Goal: Transaction & Acquisition: Purchase product/service

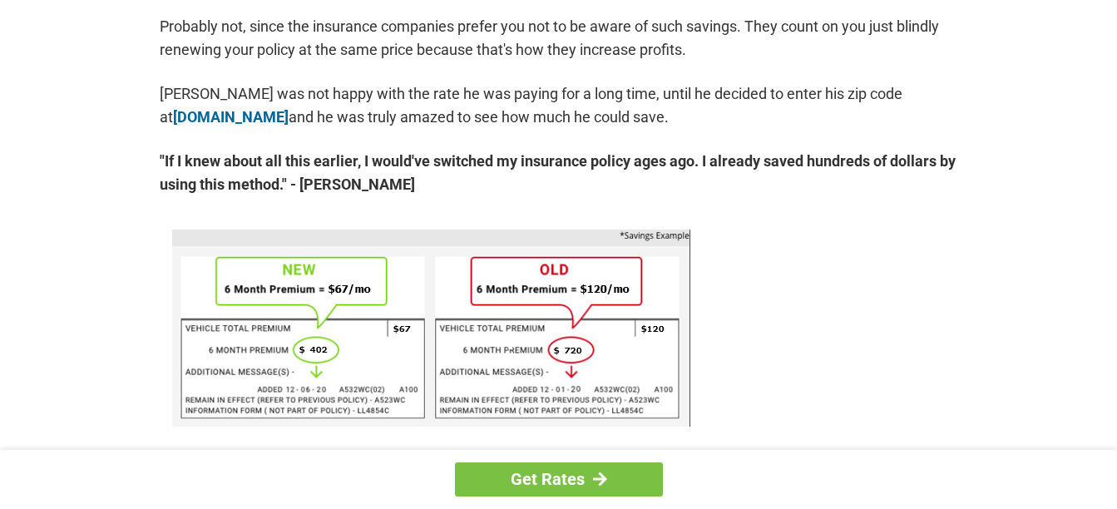
scroll to position [1032, 0]
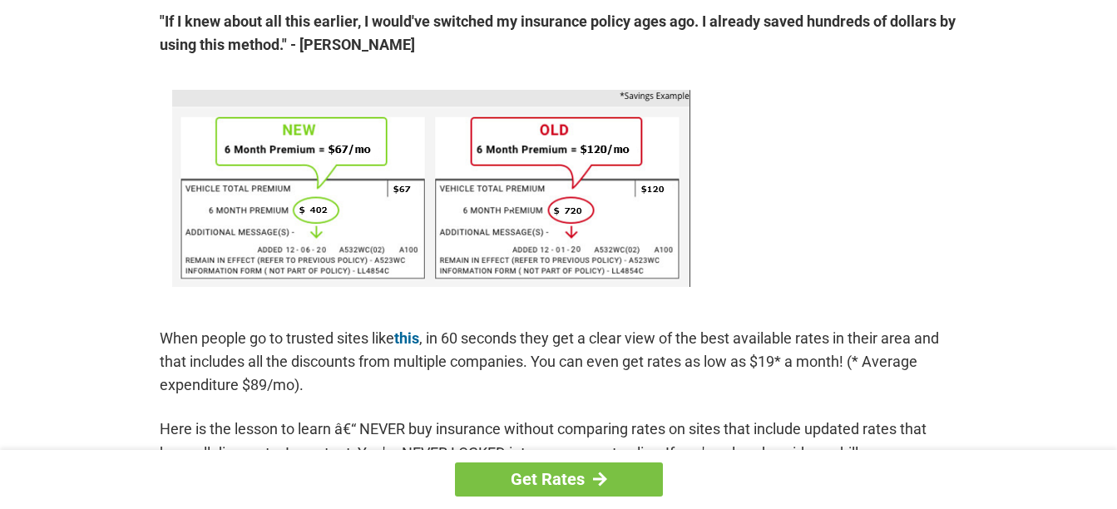
drag, startPoint x: 1114, startPoint y: 190, endPoint x: 1124, endPoint y: 169, distance: 23.8
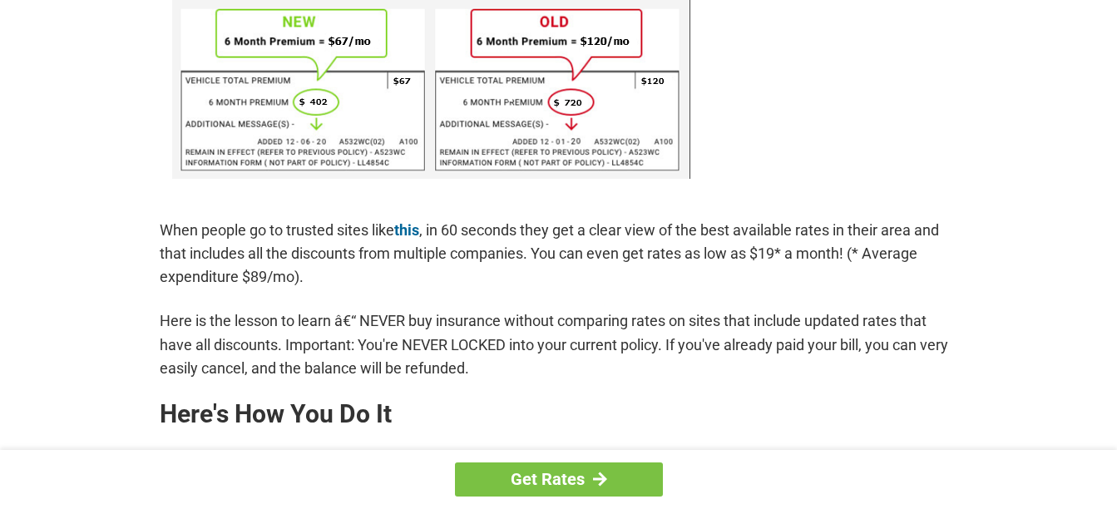
scroll to position [1251, 0]
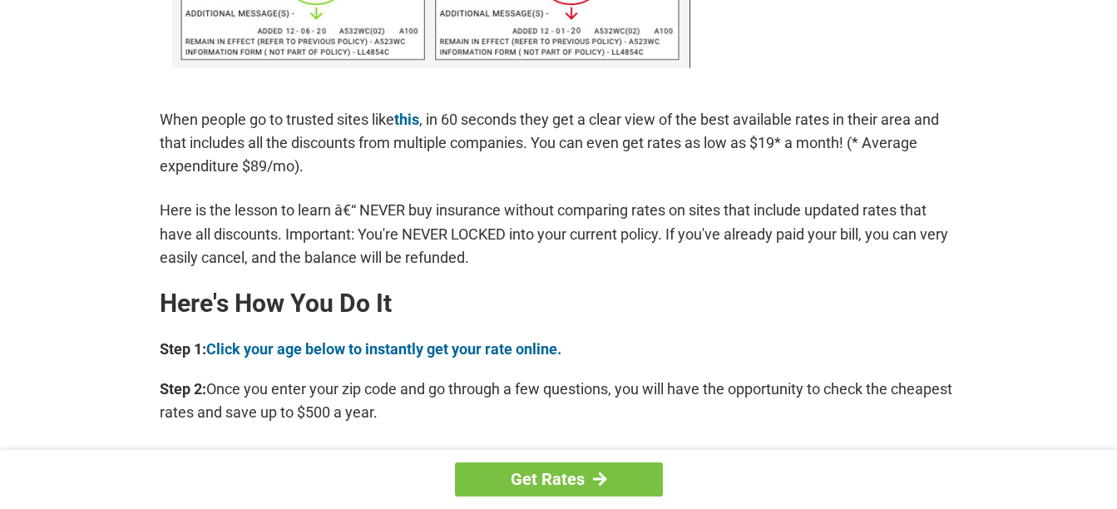
drag, startPoint x: 1121, startPoint y: 496, endPoint x: 791, endPoint y: 420, distance: 338.7
click at [791, 420] on p "Step 2: Once you enter your zip code and go through a few questions, you will h…" at bounding box center [559, 401] width 798 height 47
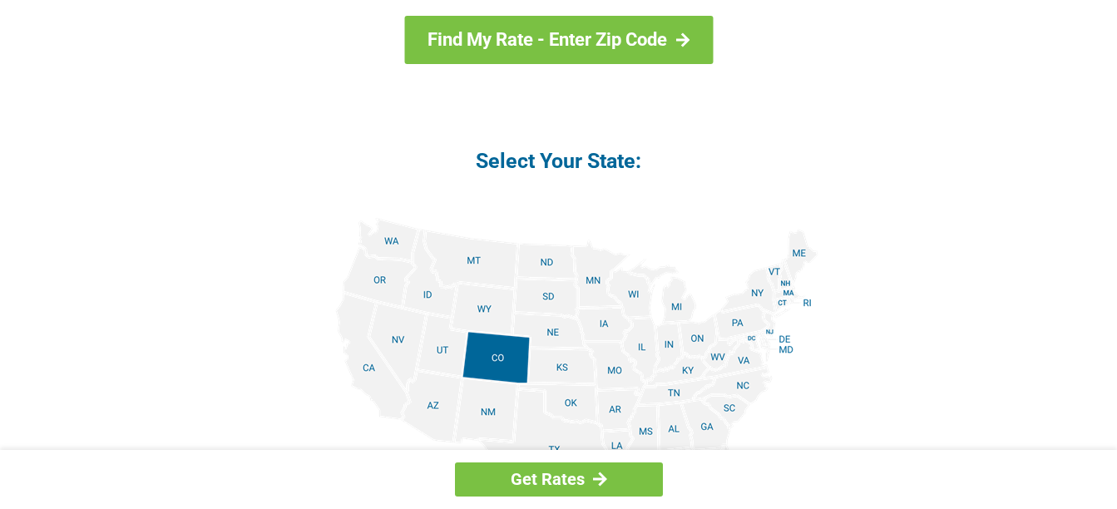
scroll to position [1939, 0]
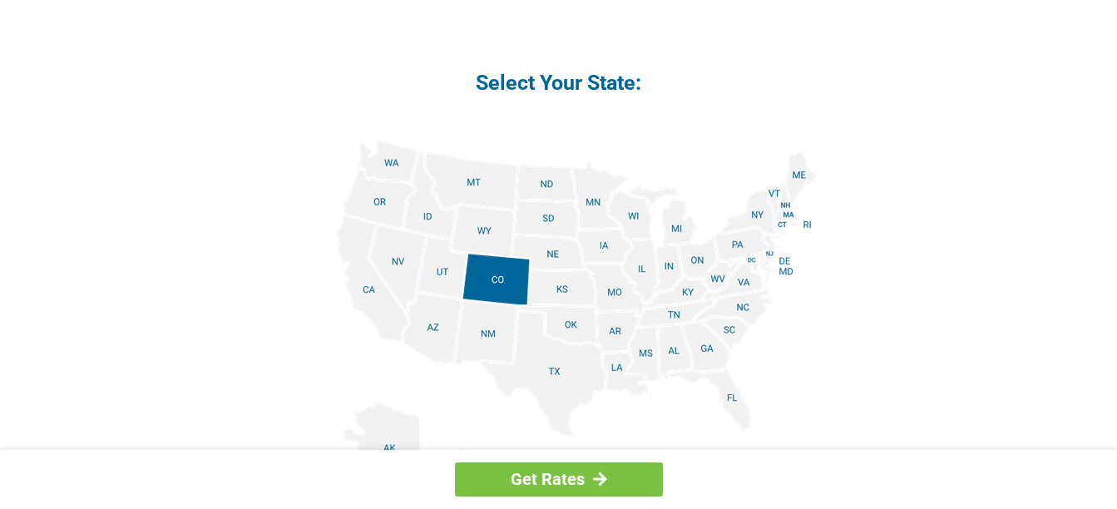
click at [594, 195] on img at bounding box center [558, 327] width 519 height 375
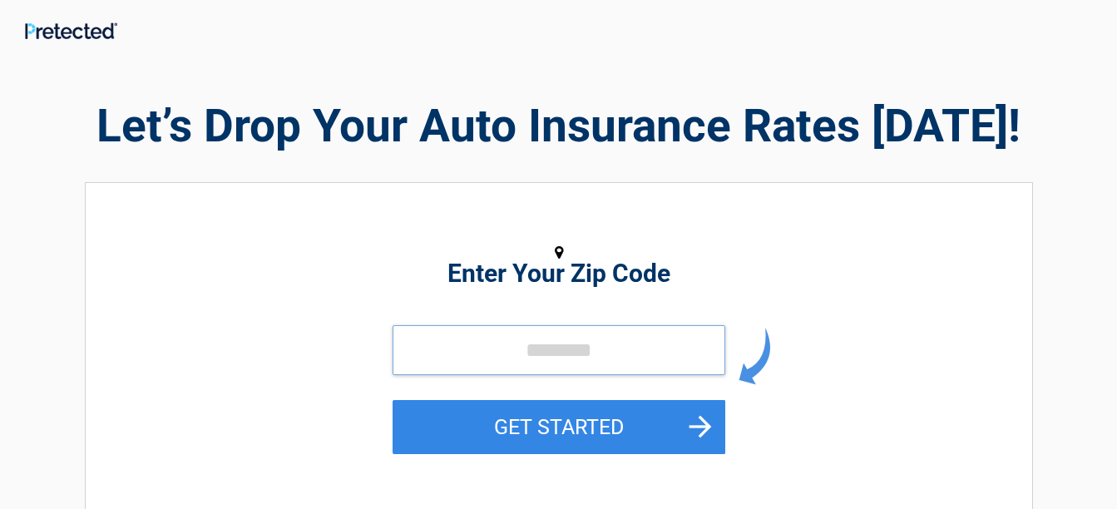
click at [445, 348] on input "tel" at bounding box center [559, 350] width 333 height 50
type input "*****"
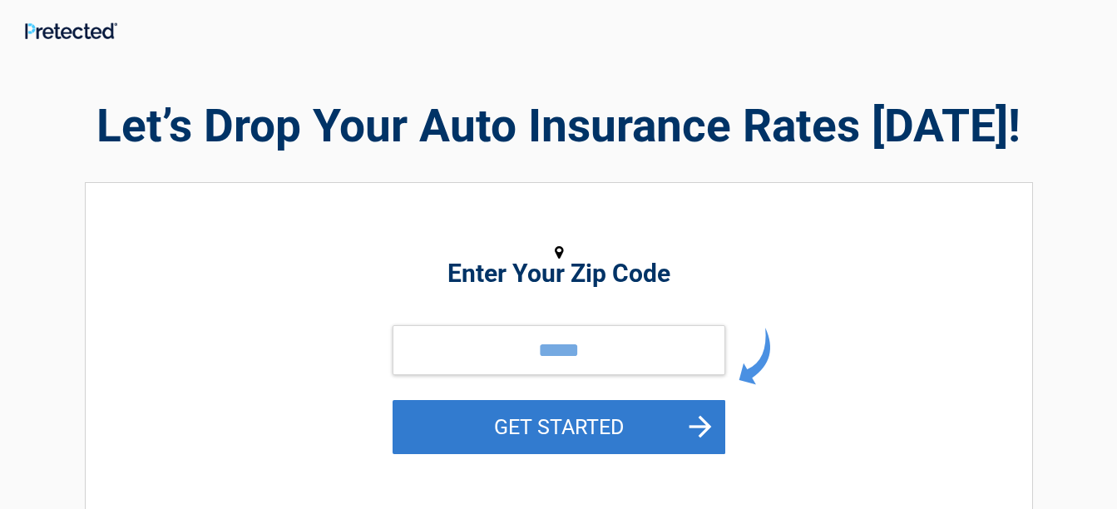
click at [546, 422] on button "GET STARTED" at bounding box center [559, 427] width 333 height 54
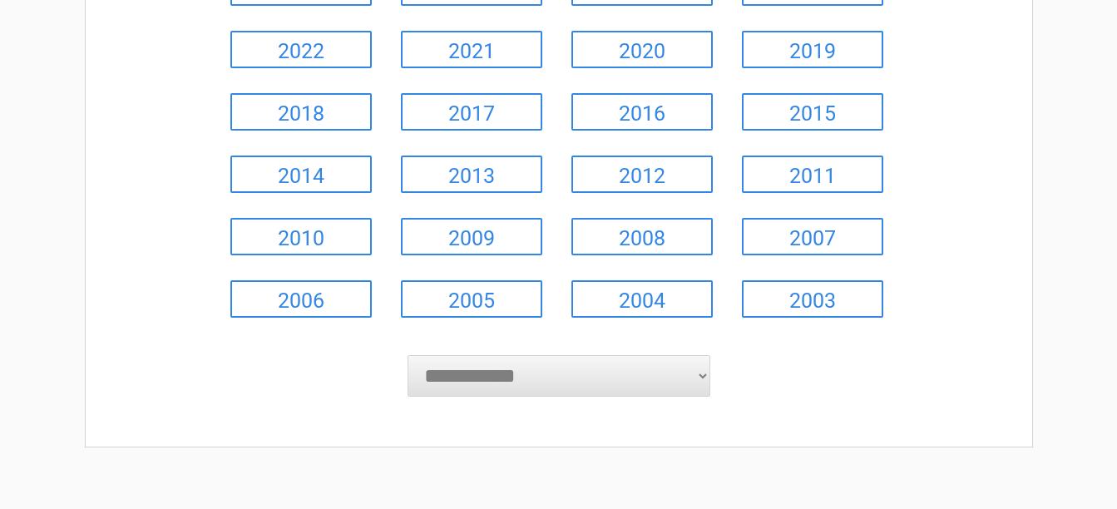
scroll to position [283, 0]
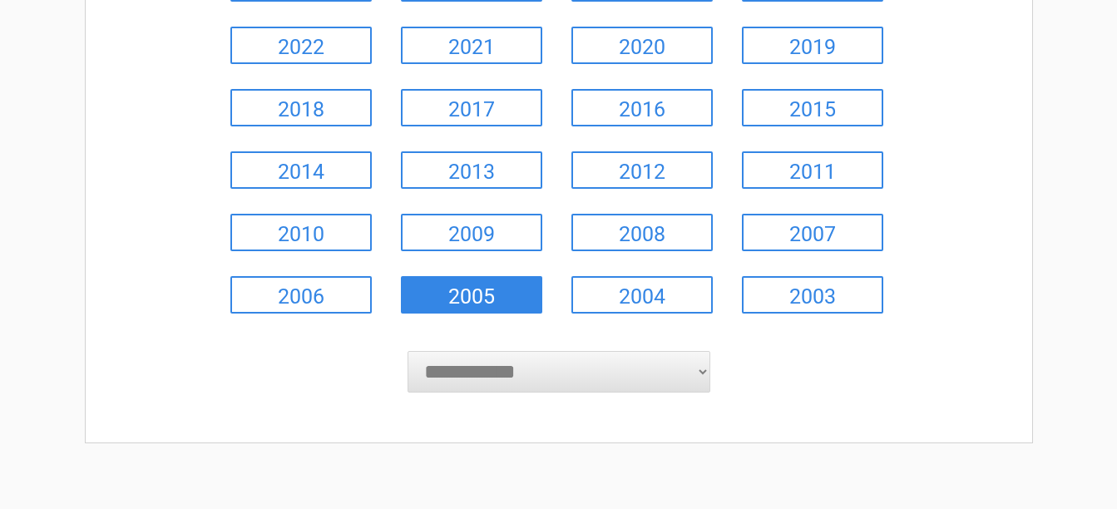
click at [485, 295] on link "2005" at bounding box center [471, 294] width 141 height 37
